Goal: Information Seeking & Learning: Learn about a topic

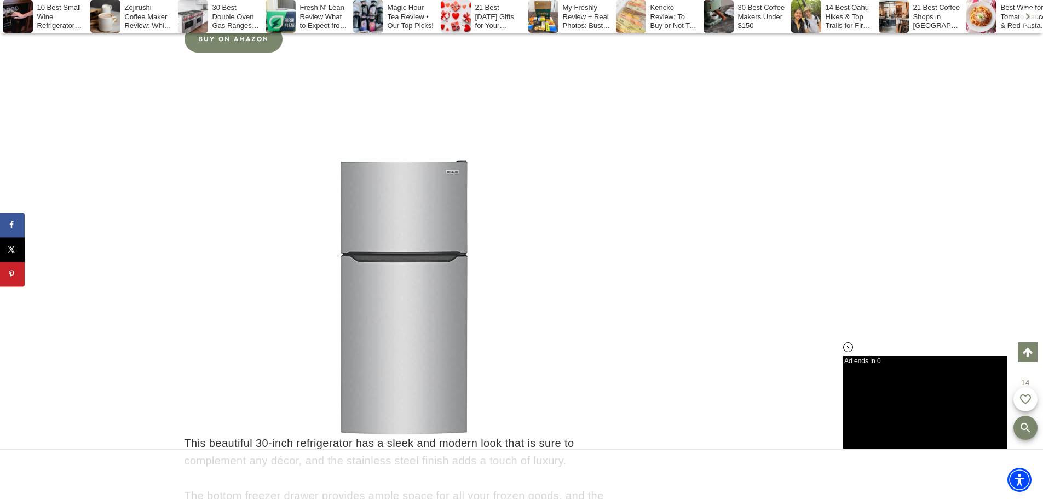
scroll to position [9295, 0]
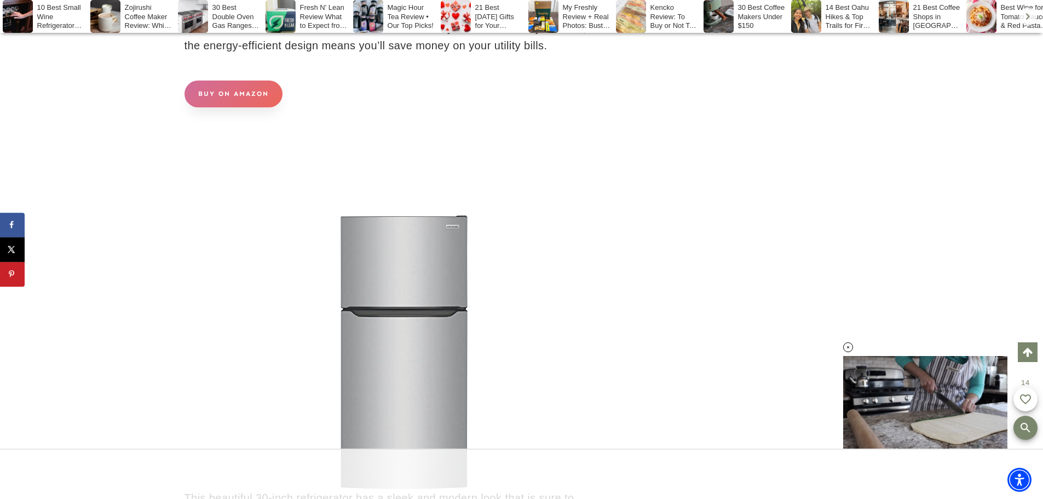
click at [233, 103] on link "BUY ON AMAZON" at bounding box center [233, 93] width 98 height 27
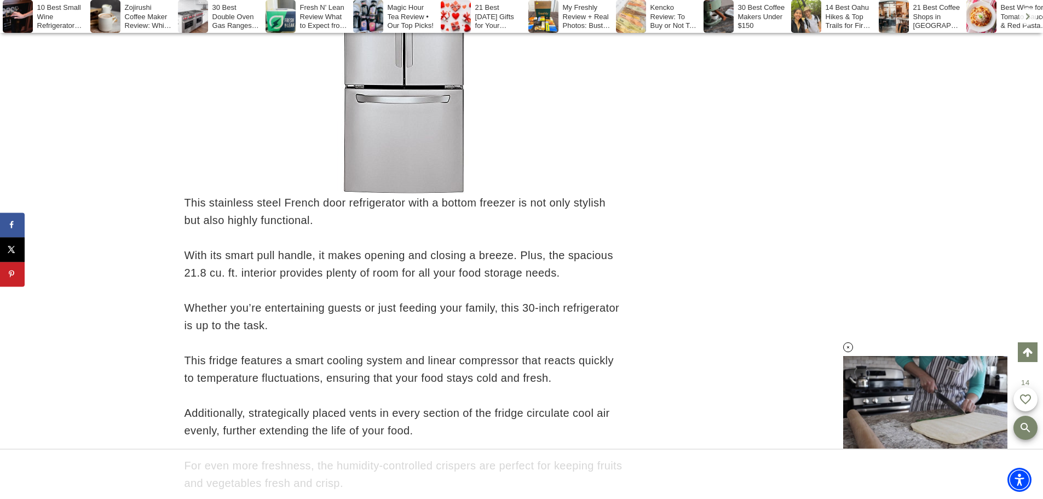
scroll to position [11156, 0]
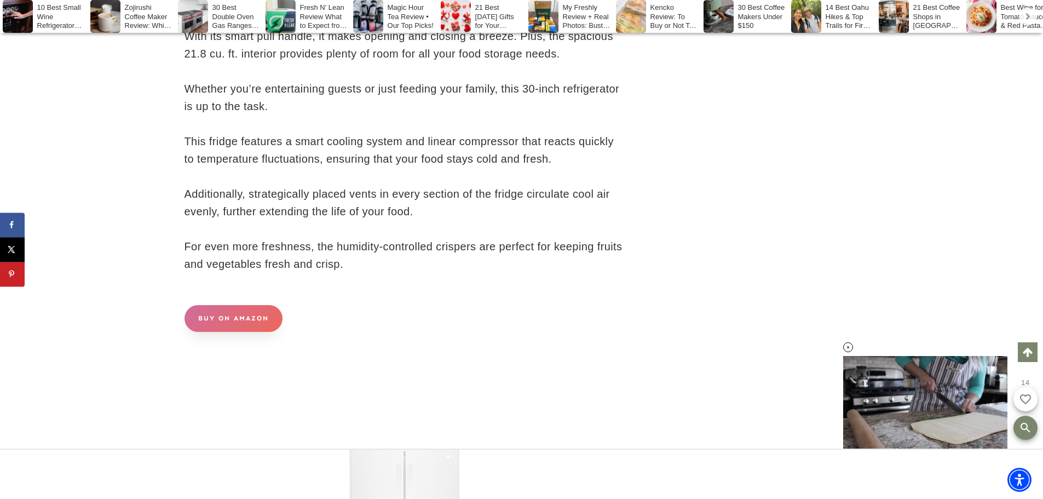
click at [223, 332] on link "BUY ON AMAZON" at bounding box center [233, 318] width 98 height 27
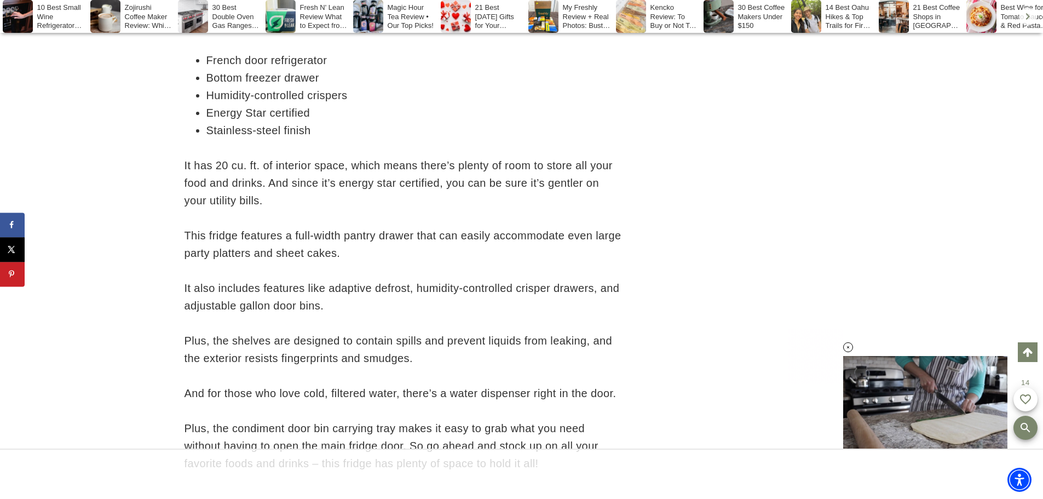
scroll to position [12689, 0]
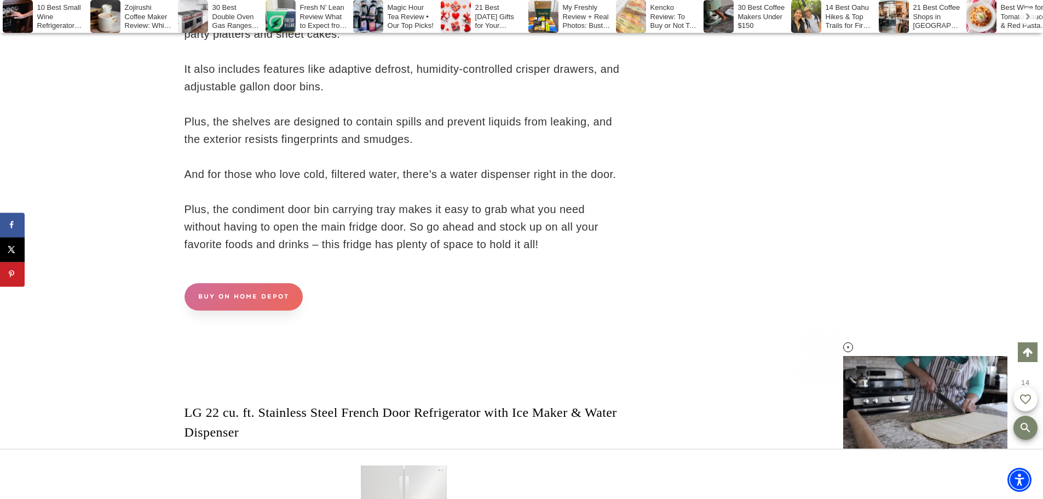
click at [238, 310] on link "BUY ON HOME DEPOT" at bounding box center [243, 296] width 118 height 27
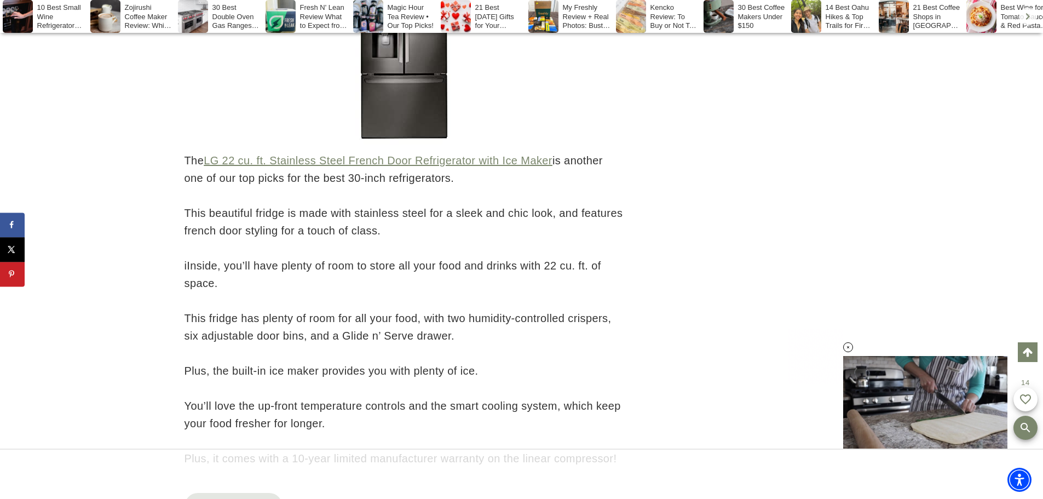
scroll to position [13346, 0]
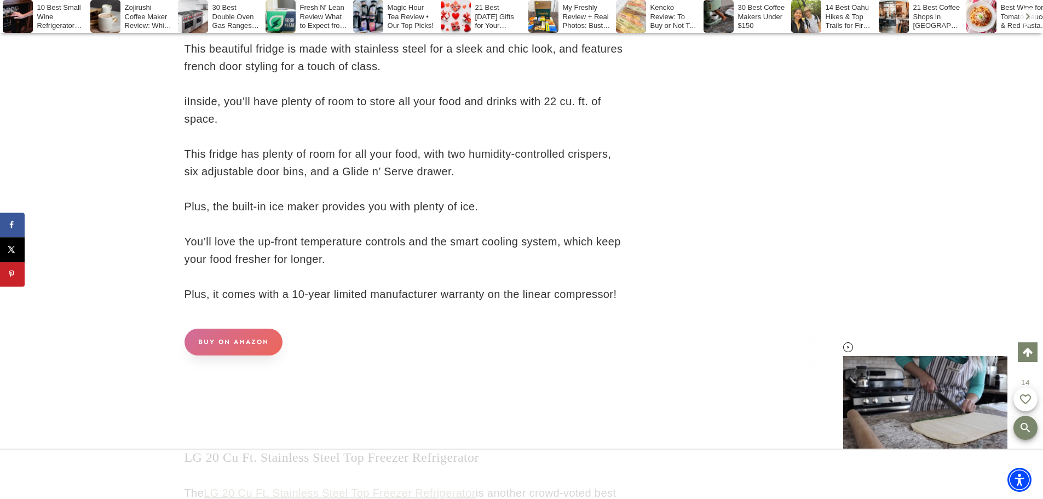
click at [226, 355] on link "BUY ON AMAZON" at bounding box center [233, 341] width 98 height 27
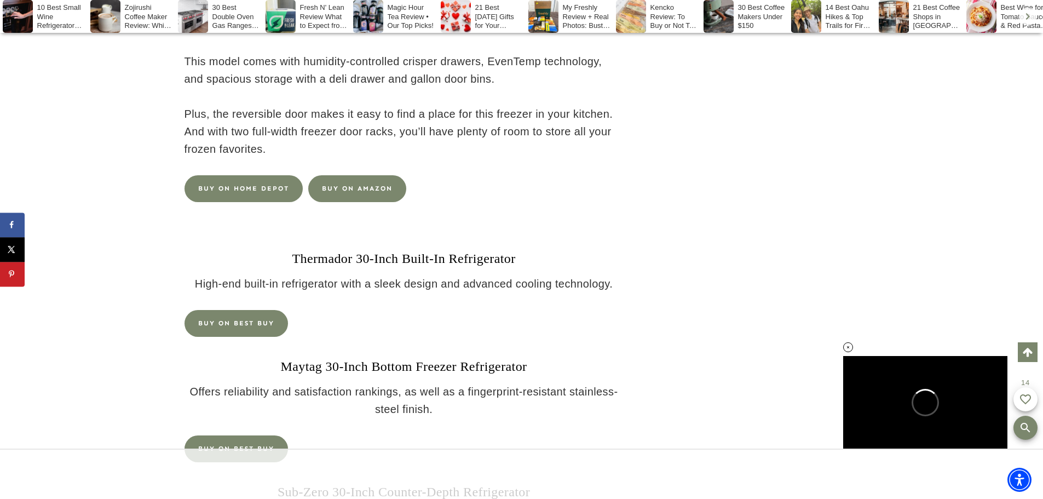
scroll to position [17506, 0]
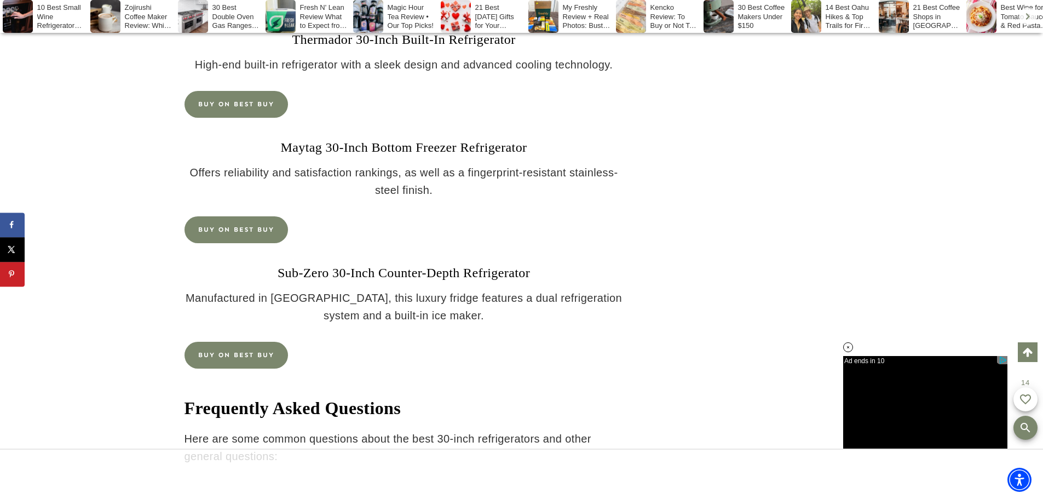
click at [256, 243] on link "BUY ON BEST BUY" at bounding box center [235, 229] width 103 height 27
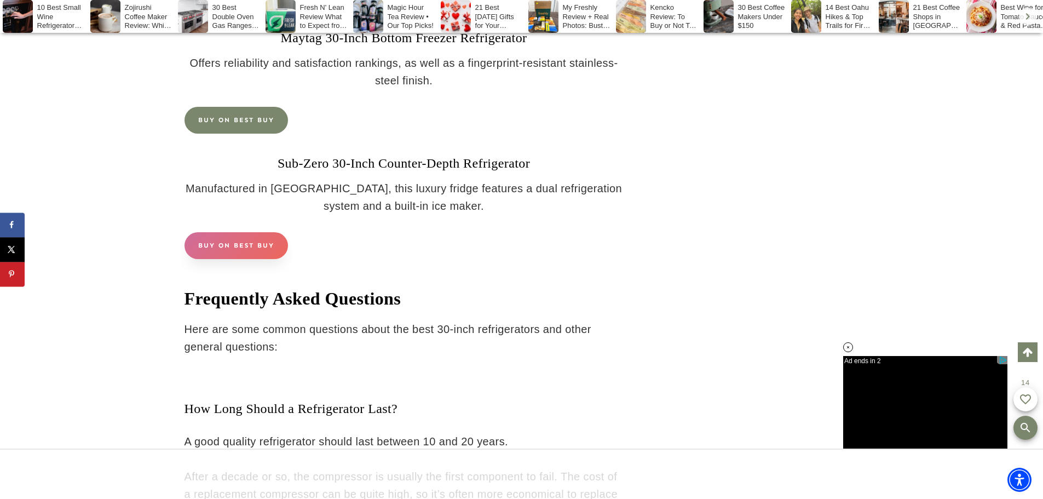
click at [241, 259] on link "BUY ON BEST BUY" at bounding box center [235, 245] width 103 height 27
